Goal: Task Accomplishment & Management: Use online tool/utility

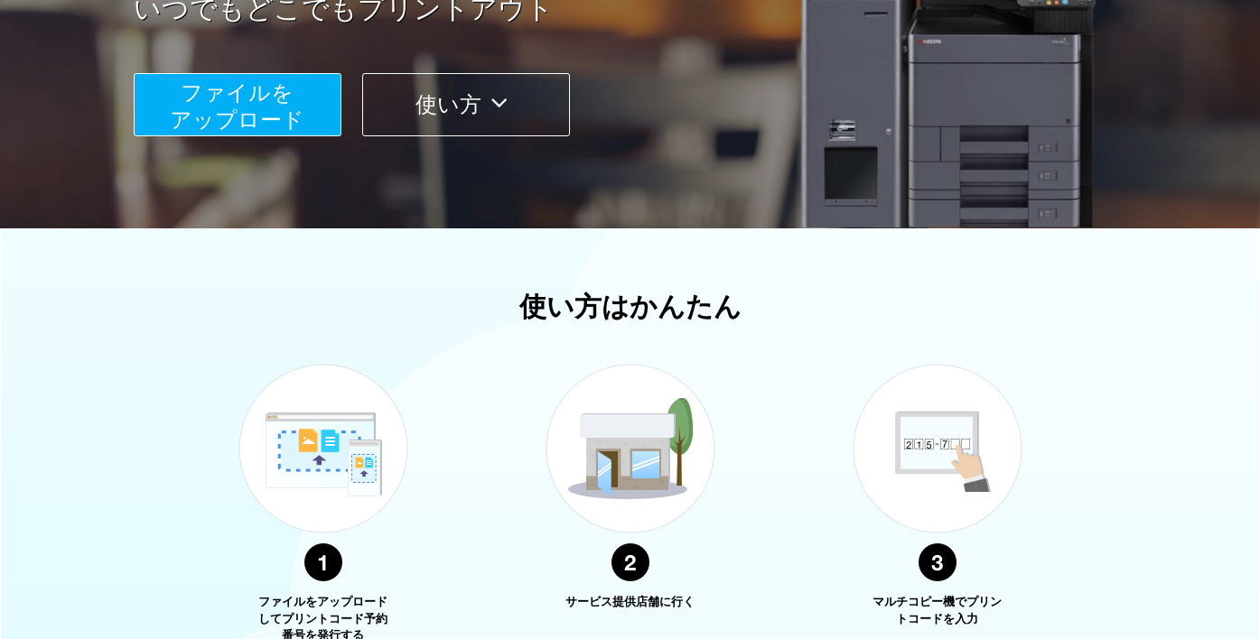
scroll to position [358, 0]
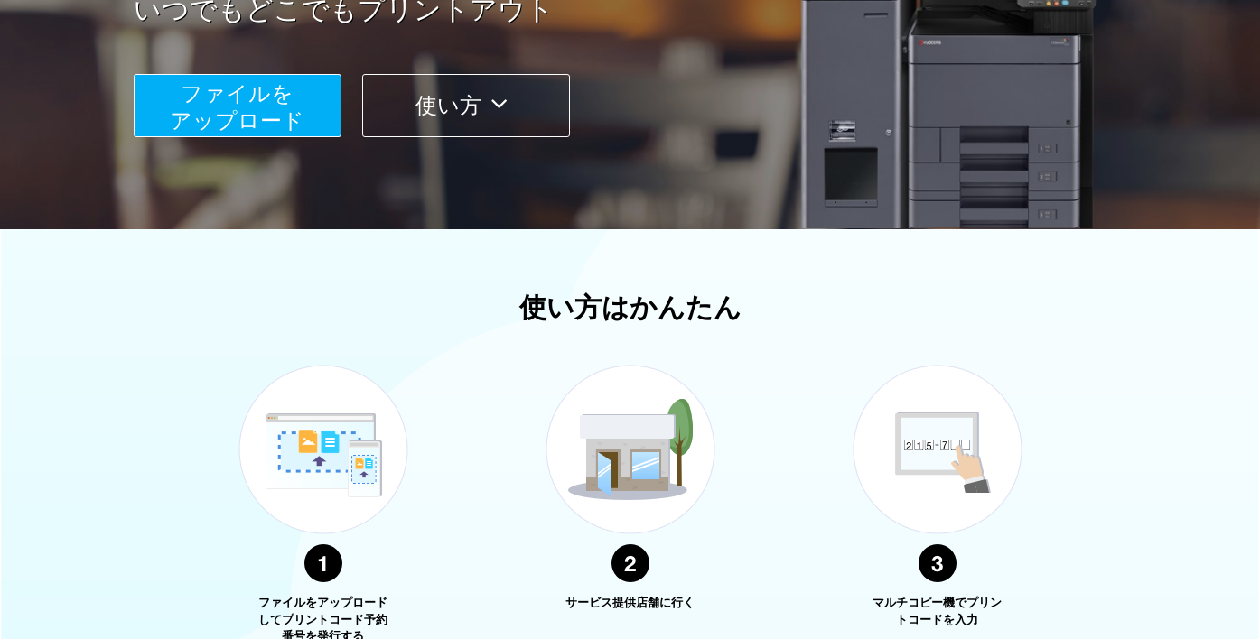
click at [214, 125] on span "ファイルを ​​アップロード" at bounding box center [237, 106] width 135 height 51
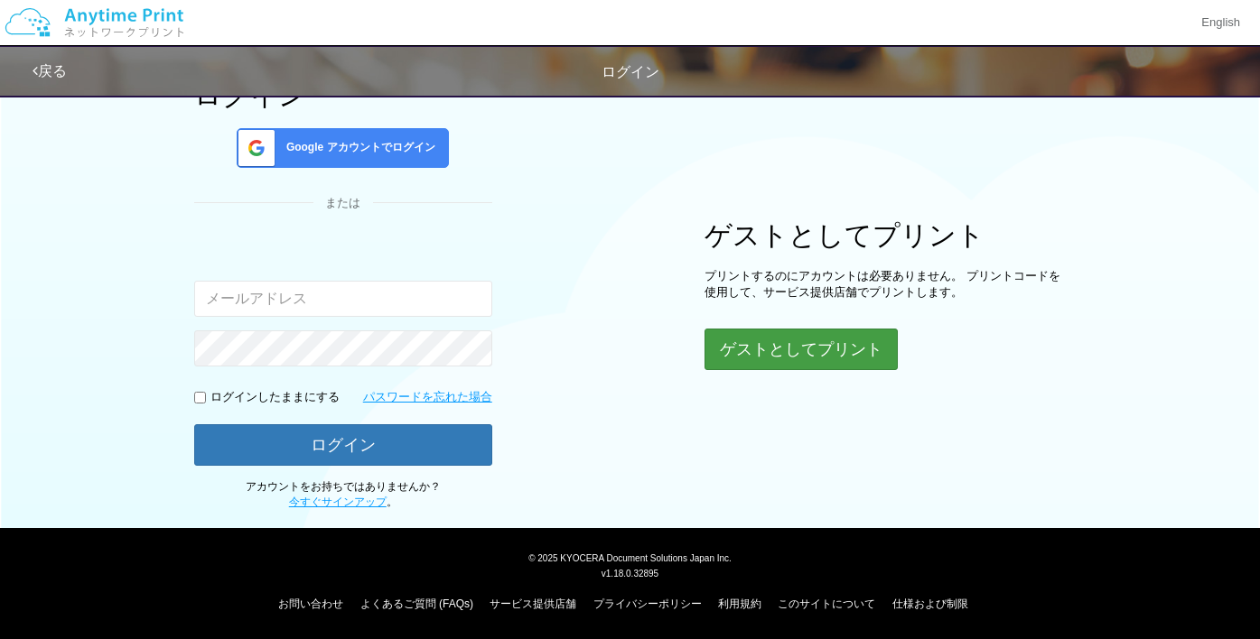
scroll to position [130, 0]
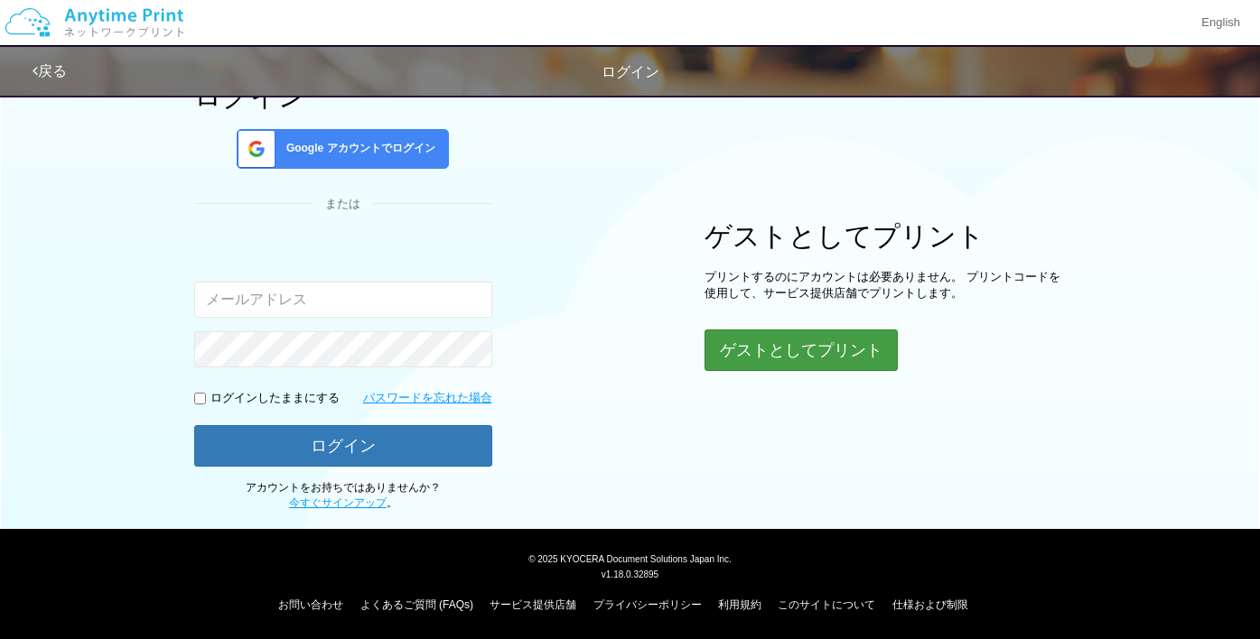
click at [820, 366] on button "ゲストとしてプリント" at bounding box center [800, 351] width 193 height 42
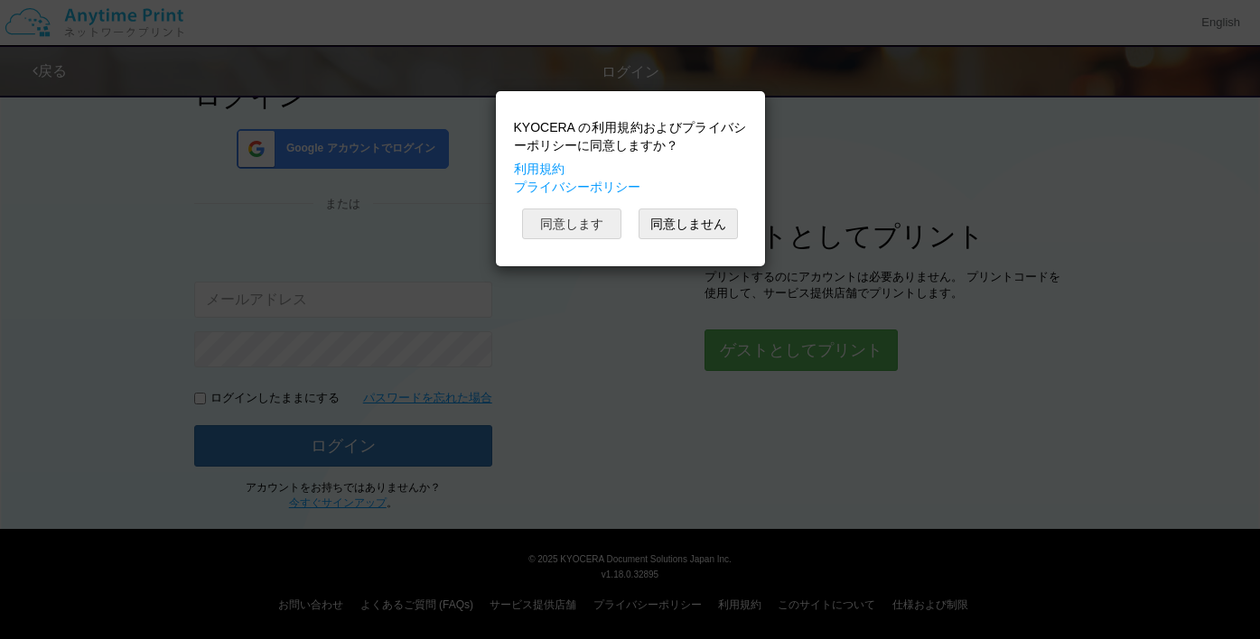
click at [562, 222] on button "同意します" at bounding box center [571, 224] width 99 height 31
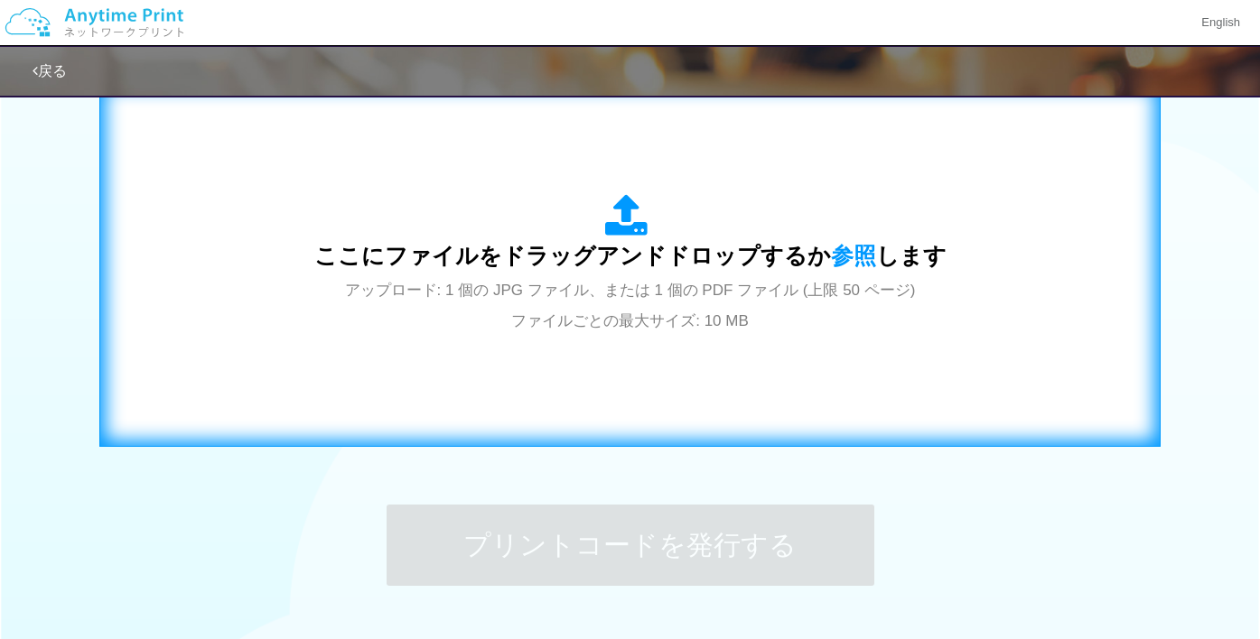
scroll to position [602, 0]
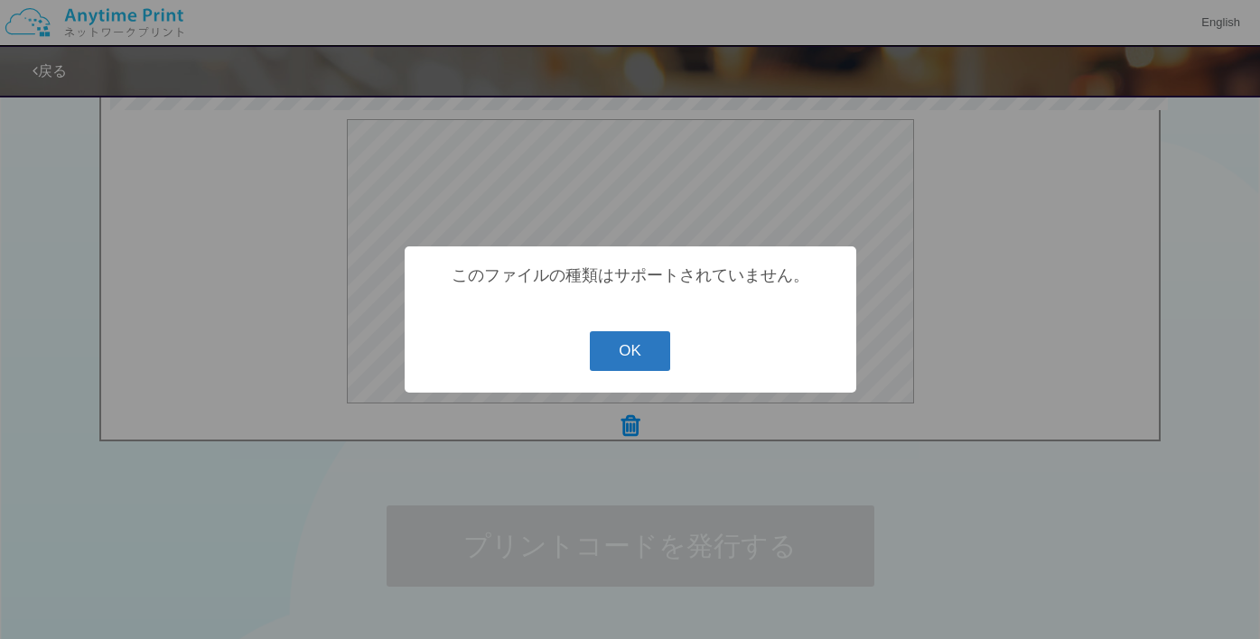
click at [619, 358] on button "OK" at bounding box center [630, 351] width 80 height 40
click at [618, 352] on button "OK" at bounding box center [630, 351] width 80 height 40
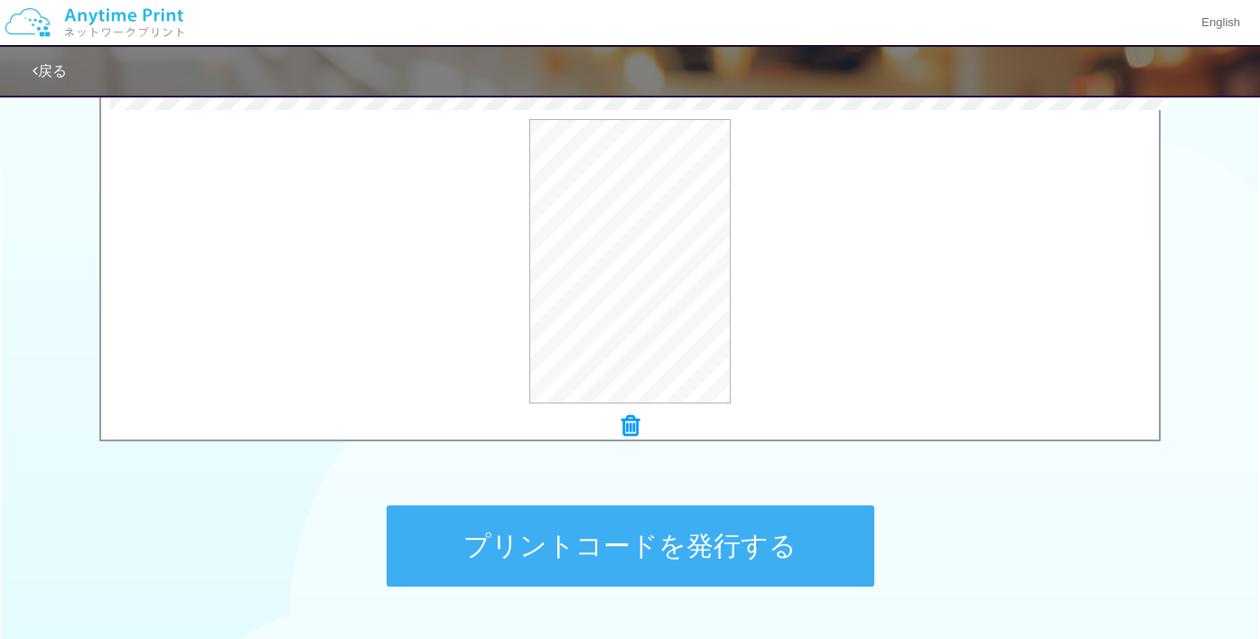
click at [663, 554] on button "プリントコードを発行する" at bounding box center [630, 546] width 488 height 81
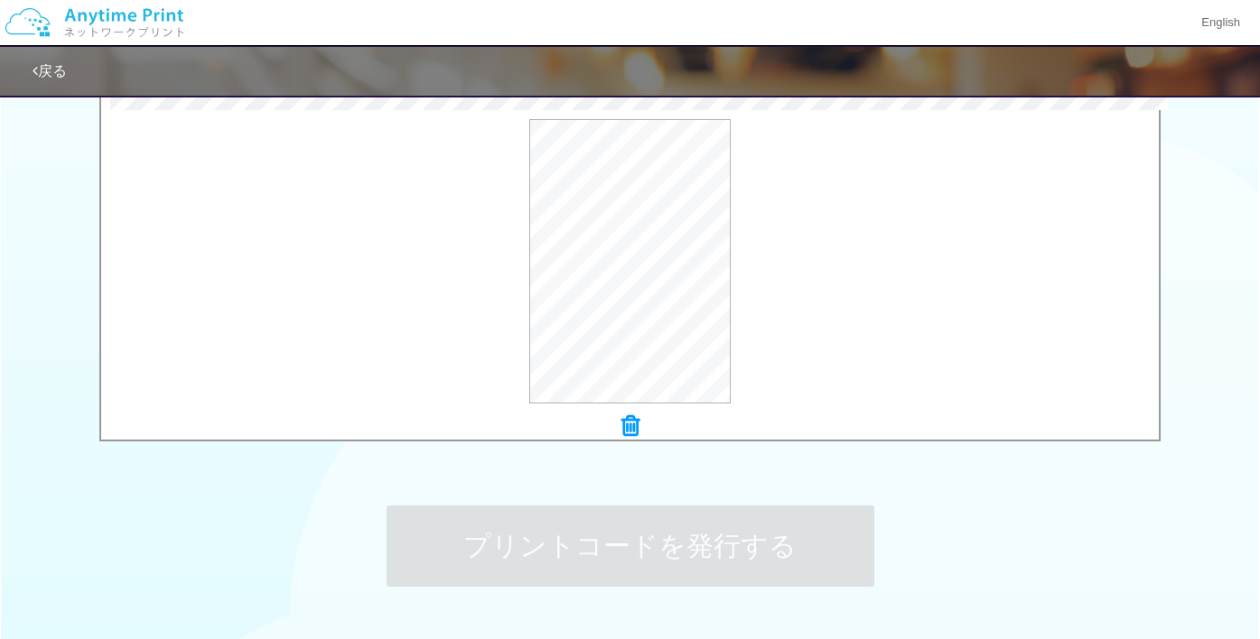
scroll to position [0, 0]
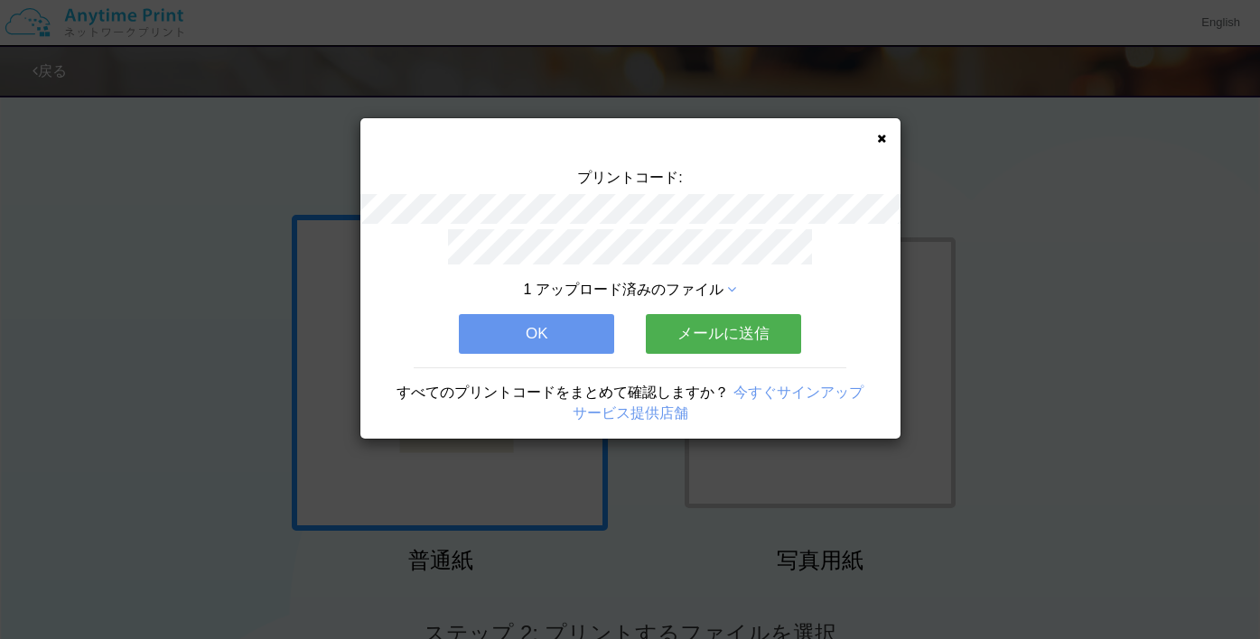
click at [725, 323] on button "メールに送信" at bounding box center [723, 334] width 155 height 40
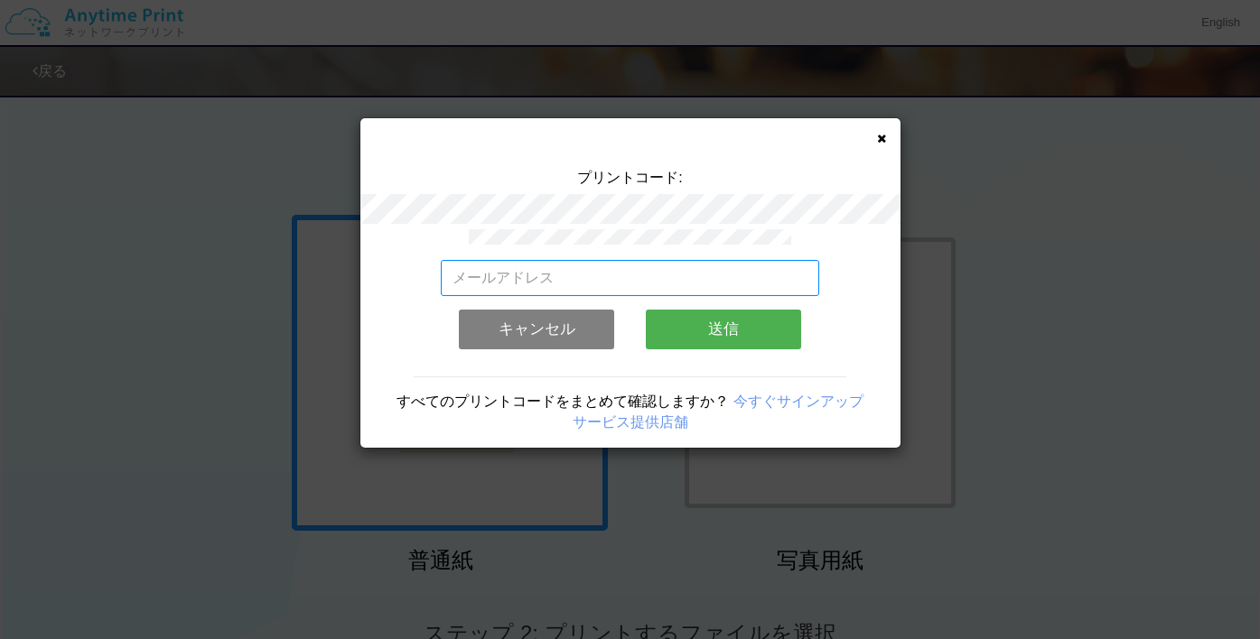
click at [713, 269] on input "email" at bounding box center [630, 278] width 378 height 36
type input "[EMAIL_ADDRESS][DOMAIN_NAME]"
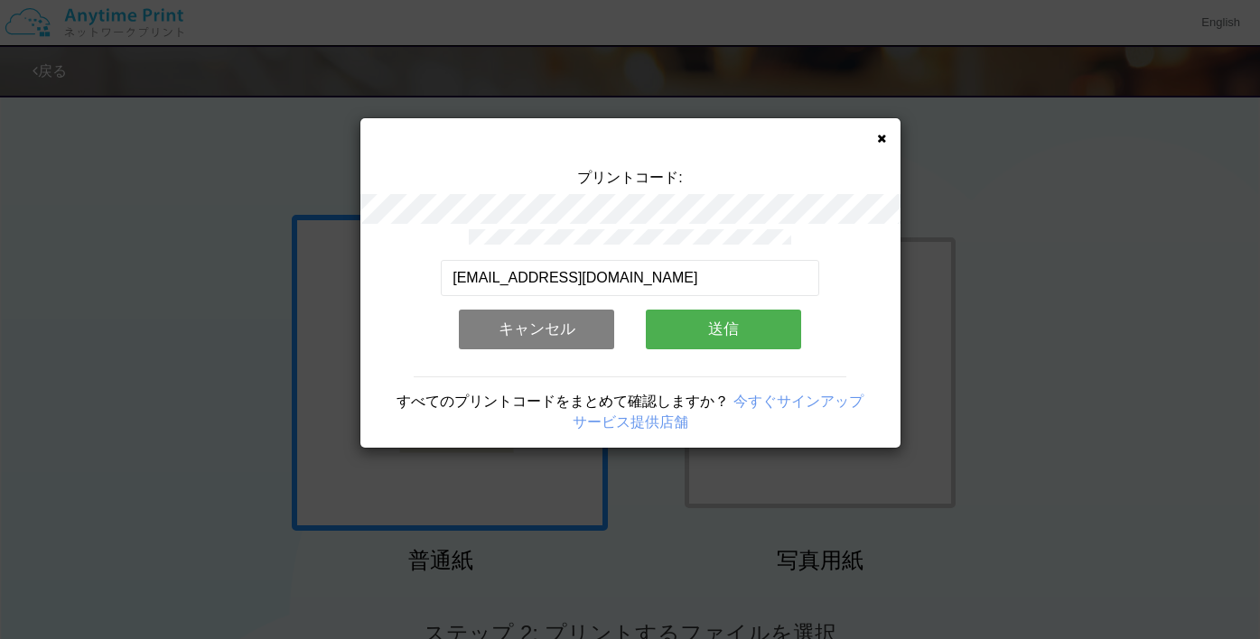
click at [752, 343] on button "送信" at bounding box center [723, 330] width 155 height 40
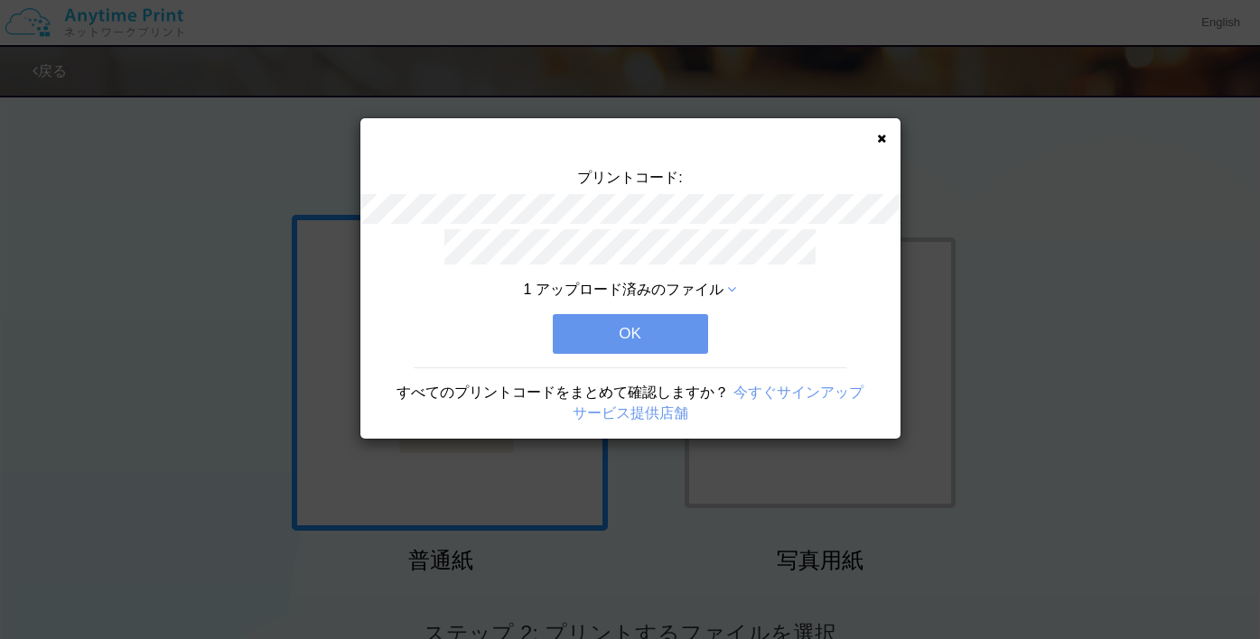
click at [667, 333] on button "OK" at bounding box center [630, 334] width 155 height 40
